Goal: Navigation & Orientation: Understand site structure

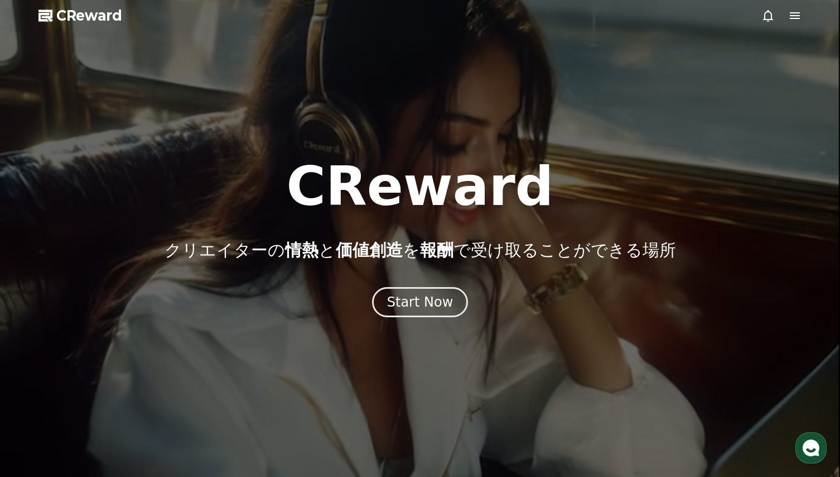
click at [789, 13] on div at bounding box center [782, 15] width 40 height 13
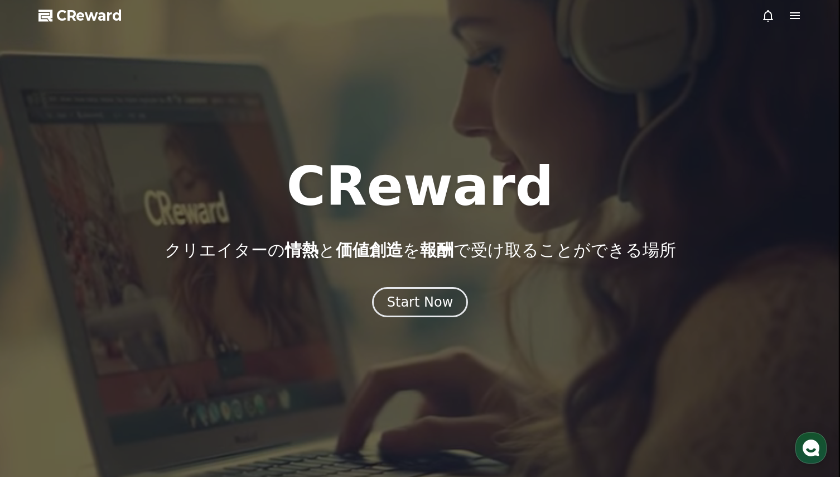
click at [796, 15] on icon at bounding box center [795, 15] width 10 height 7
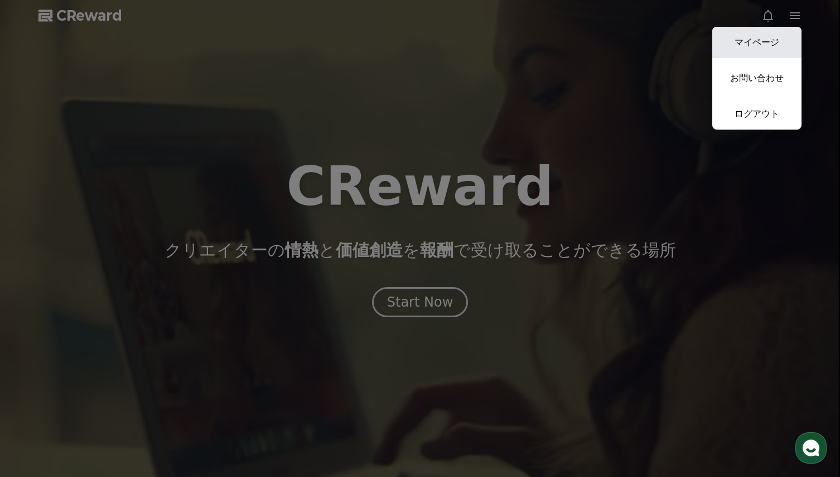
click at [771, 45] on link "マイページ" at bounding box center [757, 42] width 89 height 31
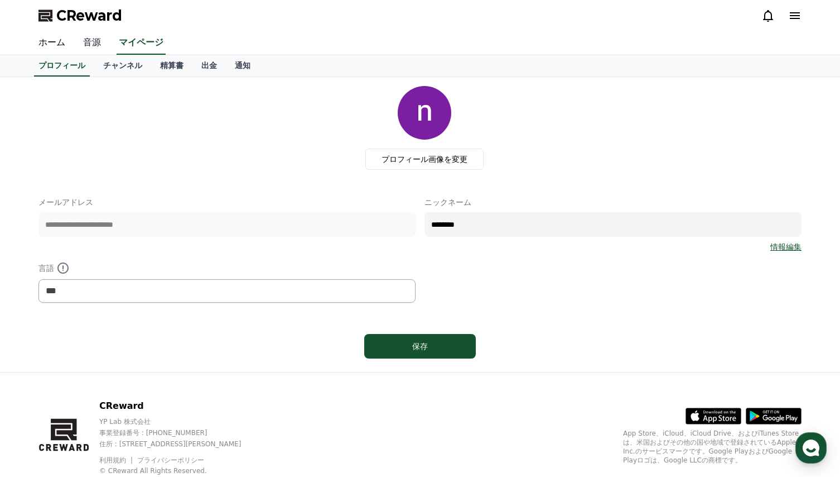
click at [87, 41] on link "音源" at bounding box center [92, 42] width 36 height 23
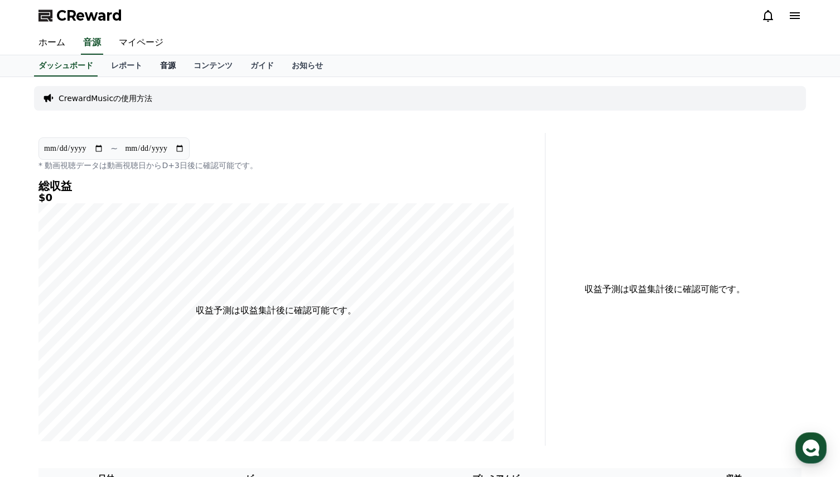
click at [151, 69] on link "音源" at bounding box center [167, 65] width 33 height 21
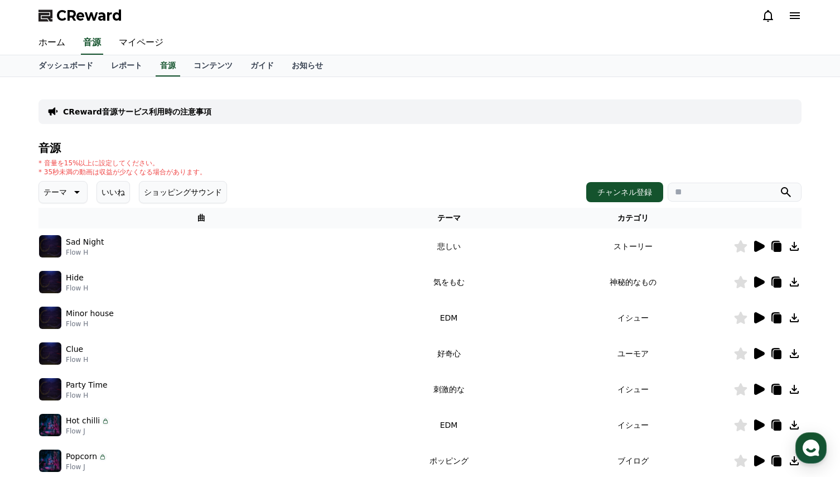
click at [164, 196] on button "ショッピングサウンド" at bounding box center [183, 192] width 88 height 22
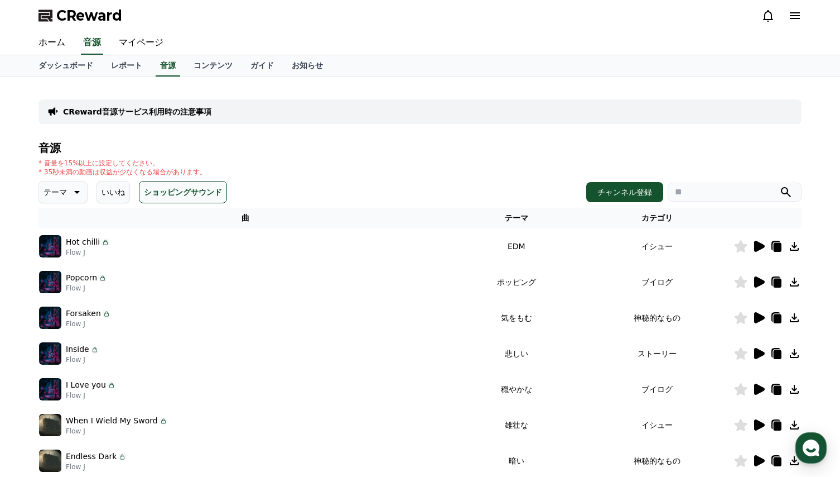
click at [435, 174] on div "* 音量を15%以上に設定してください。 * 35秒未満の動画は収益が少なくなる場合があります。" at bounding box center [420, 167] width 763 height 18
click at [56, 191] on p "テーマ" at bounding box center [55, 192] width 23 height 16
click at [323, 151] on h4 "音源" at bounding box center [420, 148] width 763 height 12
click at [284, 165] on div "* 音量を15%以上に設定してください。 * 35秒未満の動画は収益が少なくなる場合があります。" at bounding box center [420, 167] width 763 height 18
click at [116, 198] on button "いいね" at bounding box center [113, 192] width 33 height 22
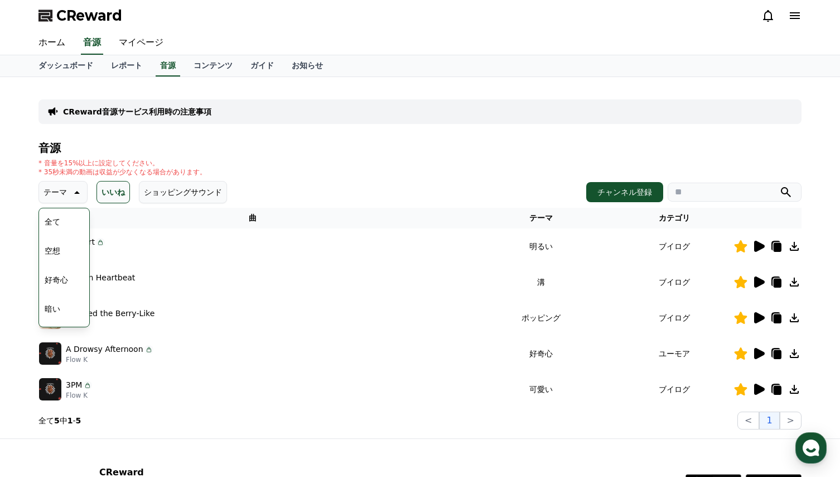
click at [55, 190] on p "テーマ" at bounding box center [55, 192] width 23 height 16
click at [296, 160] on div "* 音量を15%以上に設定してください。 * 35秒未満の動画は収益が少なくなる場合があります。" at bounding box center [420, 167] width 763 height 18
click at [70, 190] on icon at bounding box center [75, 191] width 13 height 13
click at [59, 69] on link "ダッシュボード" at bounding box center [66, 65] width 73 height 21
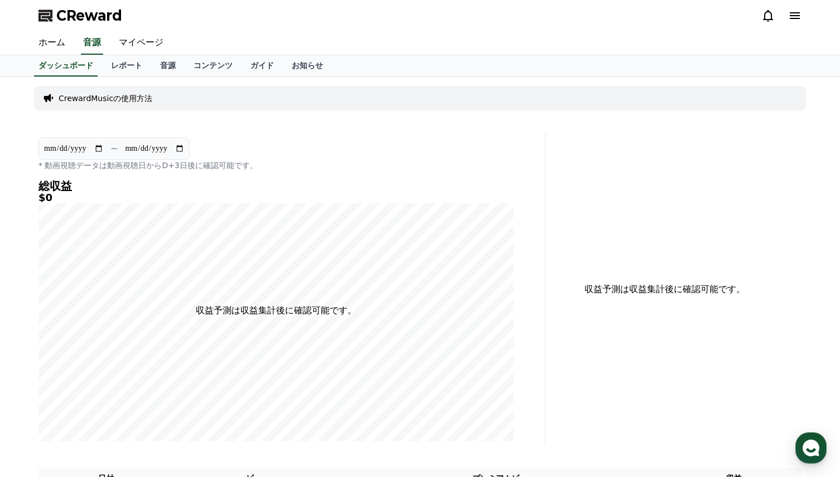
click at [793, 13] on icon at bounding box center [795, 15] width 10 height 7
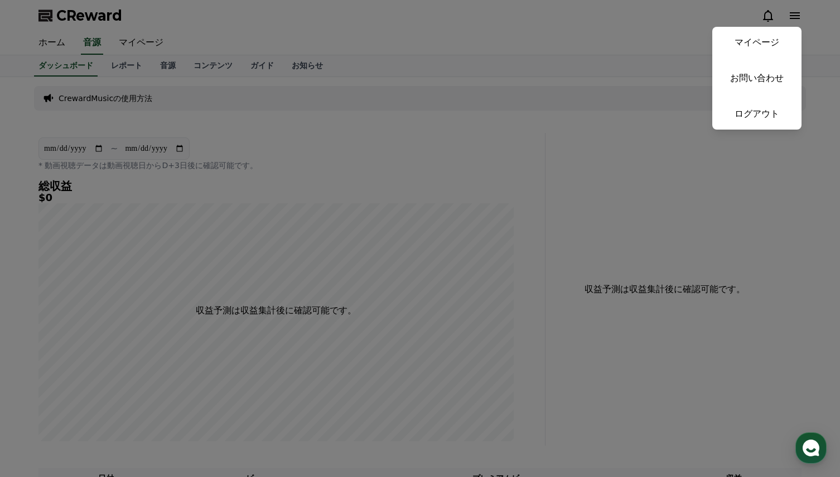
click at [529, 29] on button "close" at bounding box center [420, 238] width 840 height 477
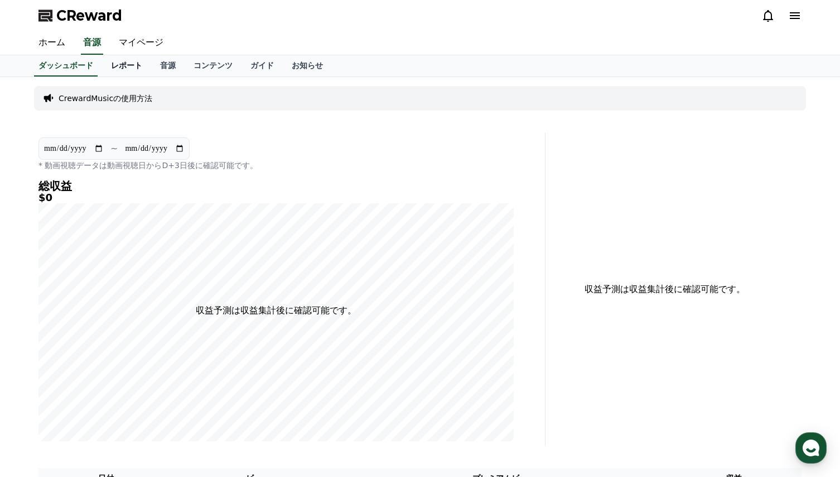
click at [109, 64] on link "レポート" at bounding box center [126, 65] width 49 height 21
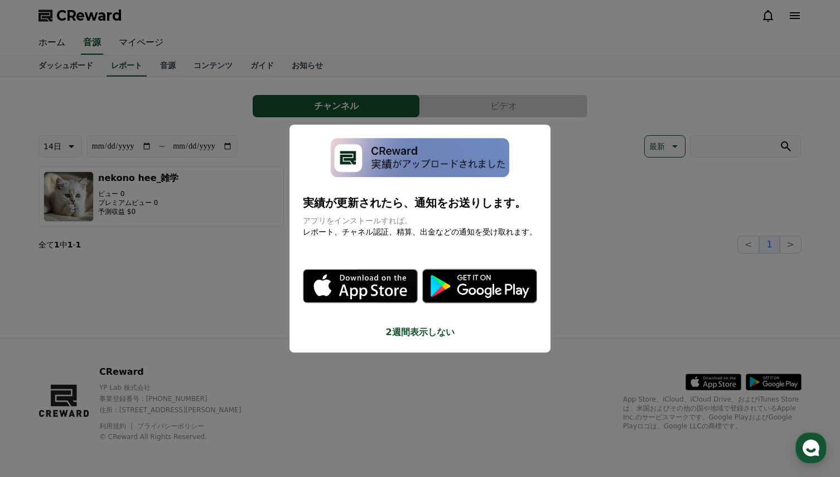
click at [147, 67] on button "close modal" at bounding box center [420, 238] width 840 height 477
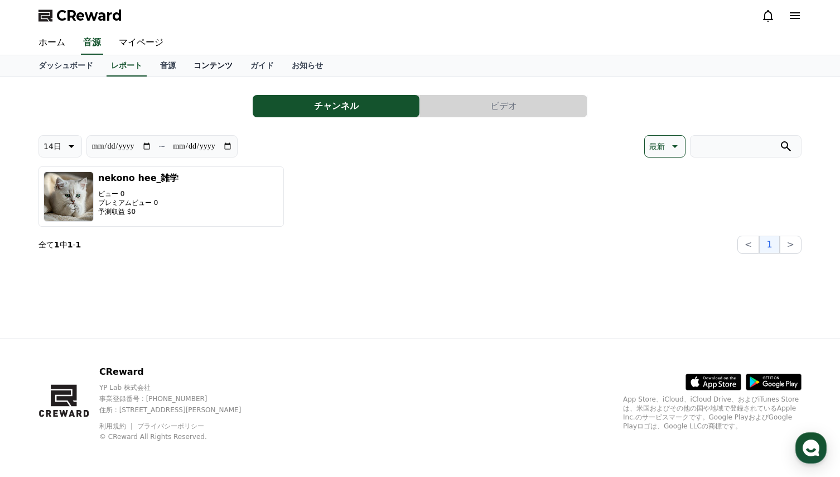
click at [185, 65] on link "コンテンツ" at bounding box center [213, 65] width 57 height 21
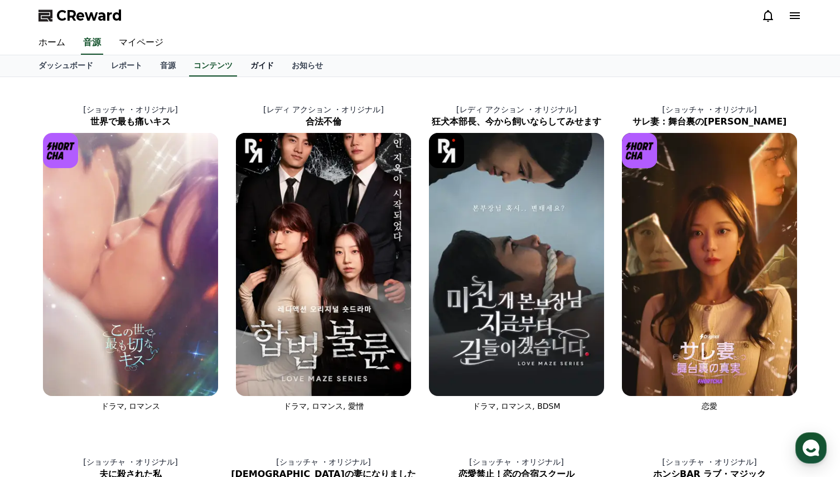
click at [242, 65] on link "ガイド" at bounding box center [262, 65] width 41 height 21
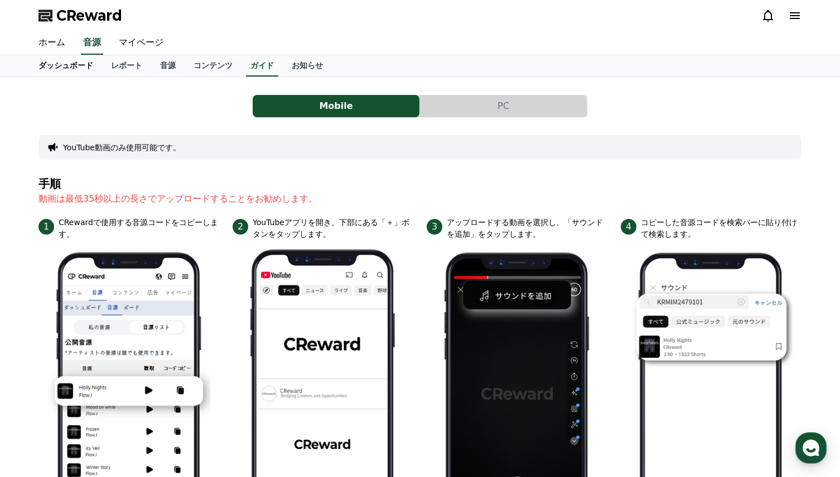
click at [60, 70] on link "ダッシュボード" at bounding box center [66, 65] width 73 height 21
